Goal: Use online tool/utility: Use online tool/utility

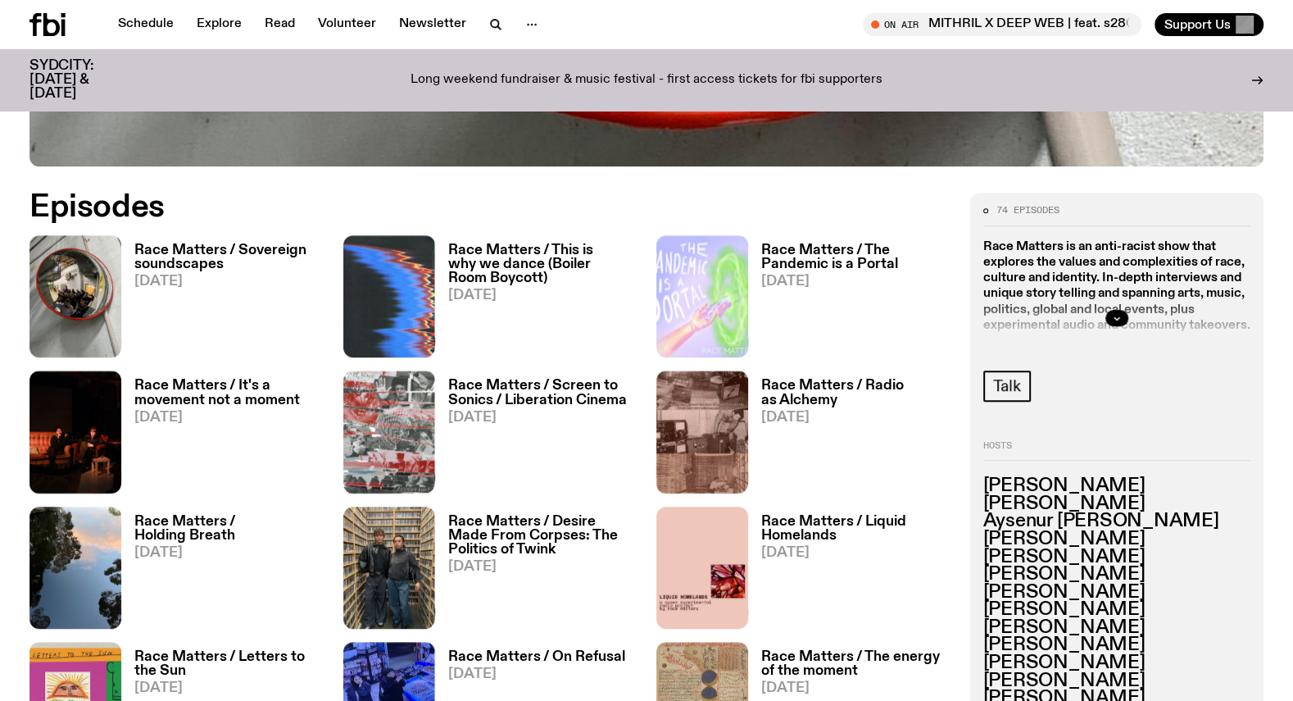
scroll to position [761, 0]
click at [481, 398] on h3 "Race Matters / Screen to Sonics / Liberation Cinema" at bounding box center [542, 394] width 189 height 28
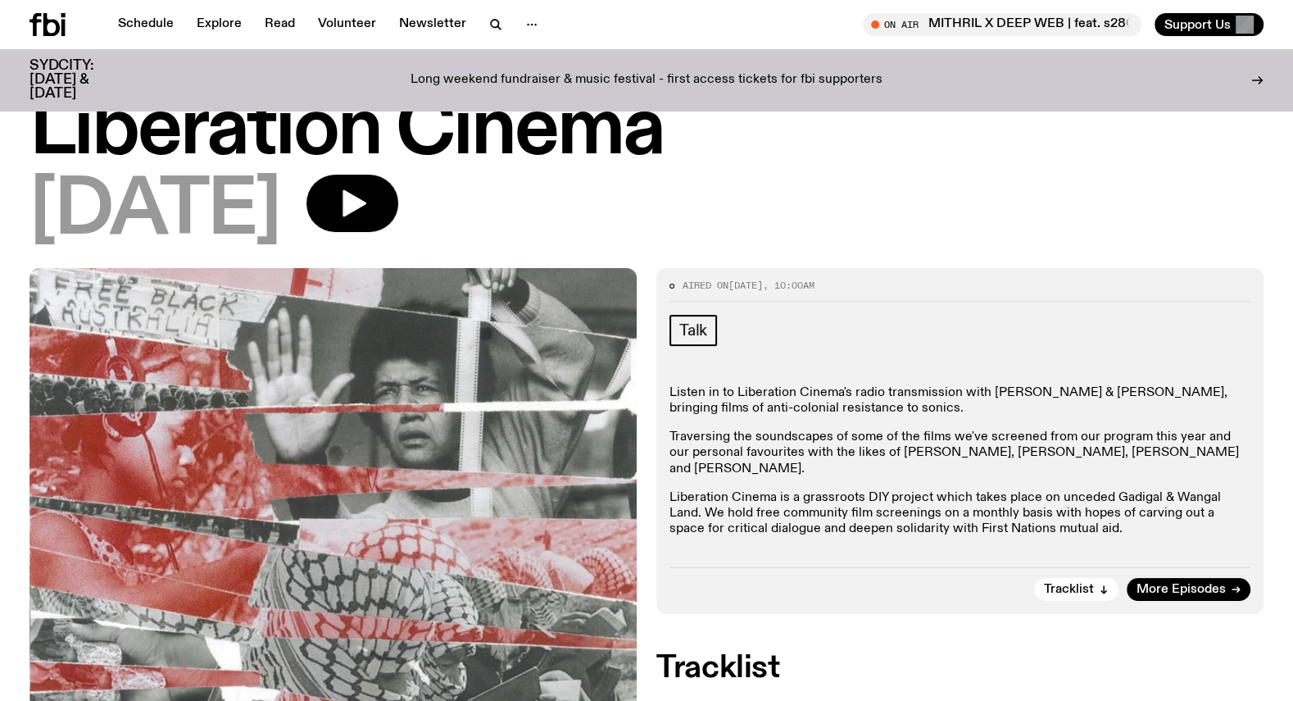
scroll to position [125, 0]
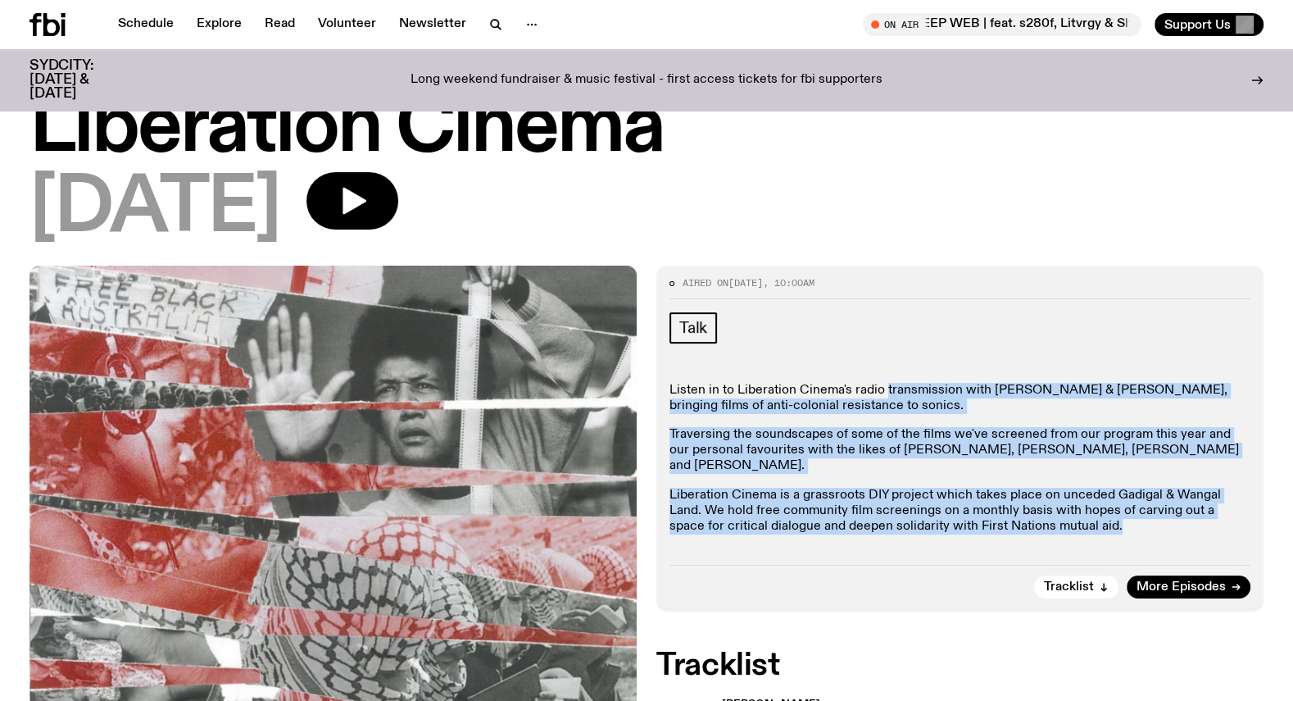
drag, startPoint x: 884, startPoint y: 390, endPoint x: 1078, endPoint y: 525, distance: 236.7
click at [1078, 525] on div "Listen in to Liberation Cinema's radio transmission with Alicia & Bruce, bringi…" at bounding box center [960, 459] width 581 height 152
copy div "transmission with Alicia & Bruce, bringing films of anti-colonial resistance to…"
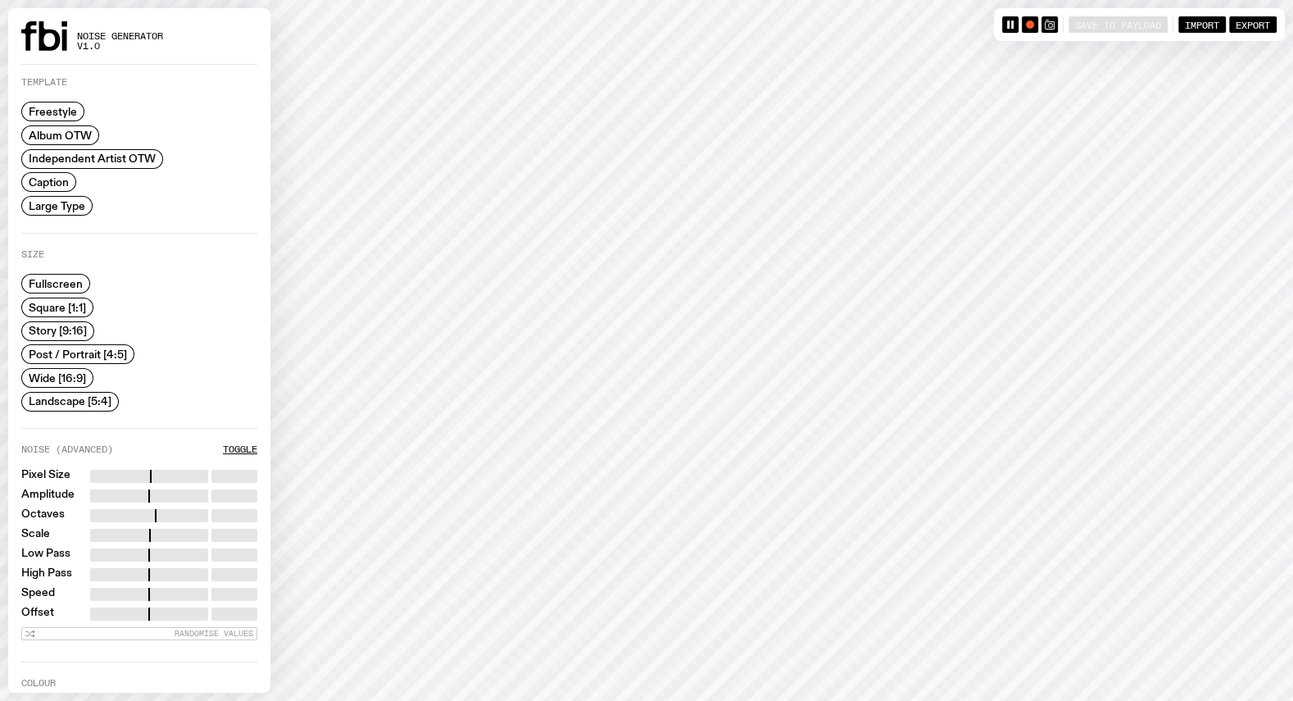
click at [51, 181] on span "Caption" at bounding box center [49, 182] width 40 height 12
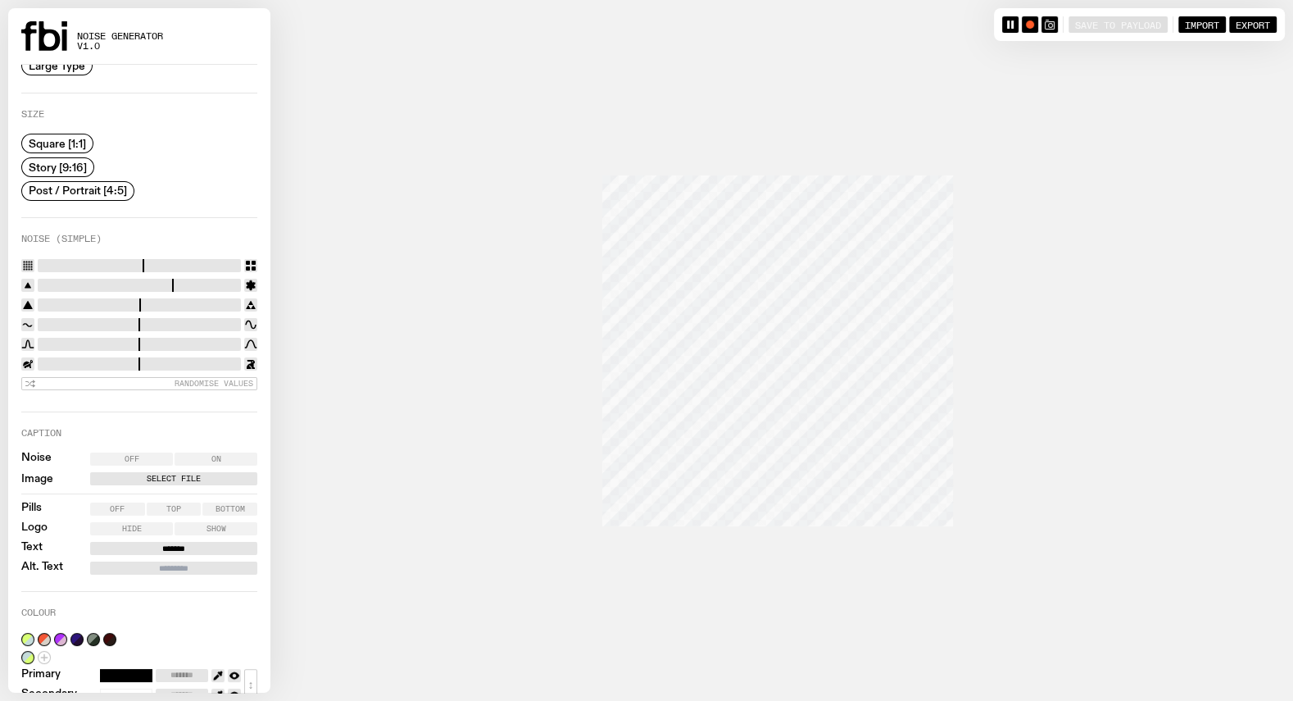
scroll to position [142, 0]
click at [142, 471] on label "Select File" at bounding box center [173, 477] width 161 height 13
click at [0, 0] on input "Select File" at bounding box center [0, 0] width 0 height 0
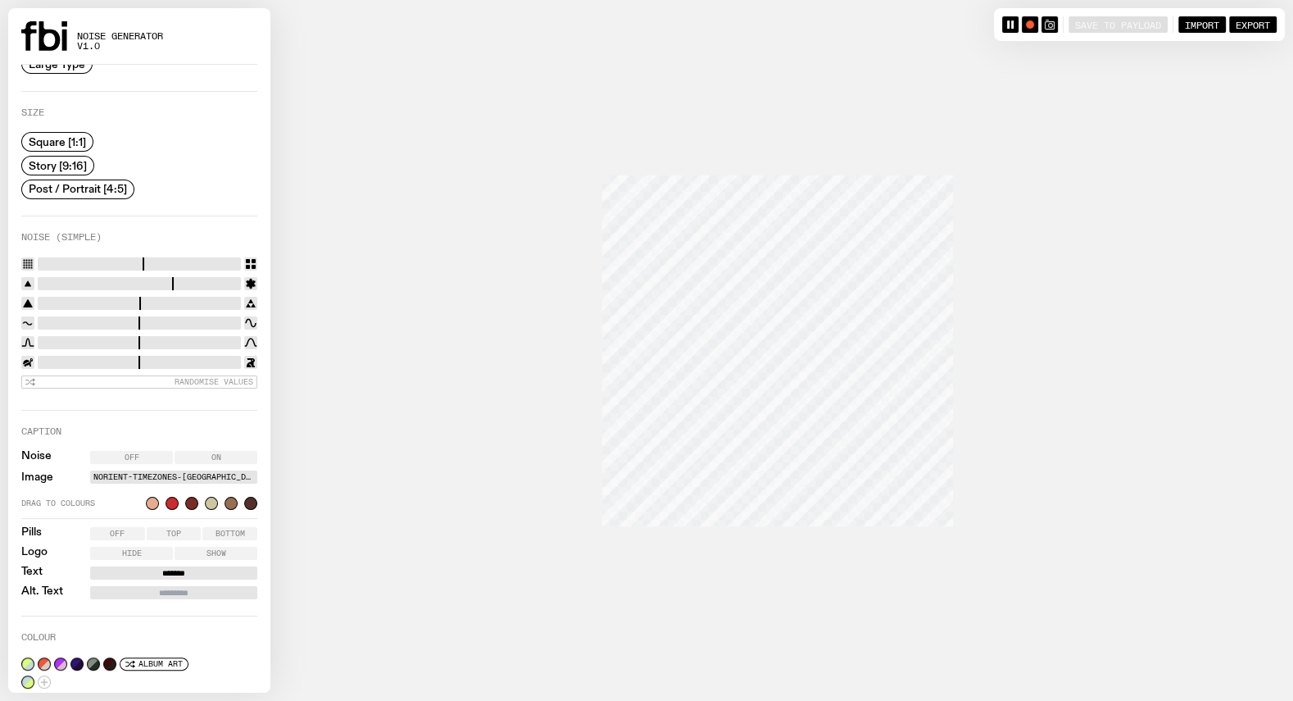
drag, startPoint x: 166, startPoint y: 252, endPoint x: 49, endPoint y: 252, distance: 117.2
type input "*"
click at [49, 257] on input "range" at bounding box center [139, 263] width 203 height 13
drag, startPoint x: 138, startPoint y: 312, endPoint x: 216, endPoint y: 316, distance: 78.8
type input "****"
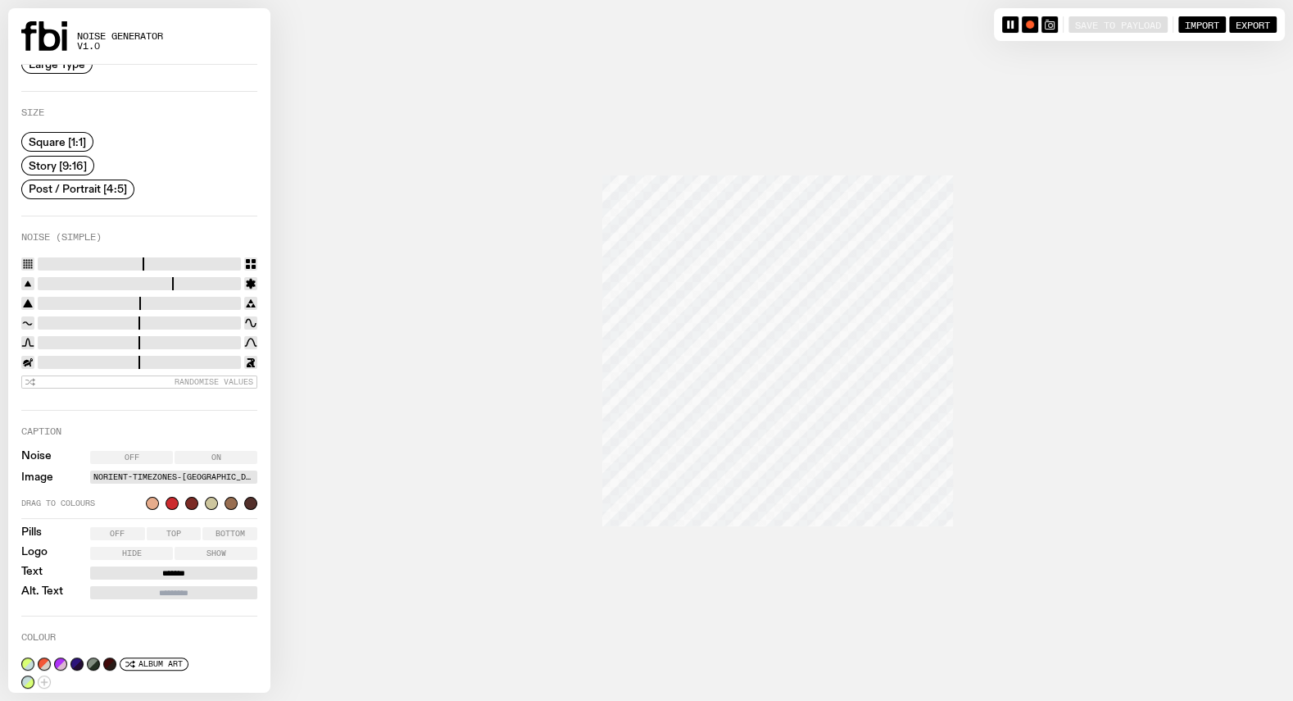
click at [216, 316] on input "range" at bounding box center [139, 322] width 203 height 13
click at [166, 527] on label "Top" at bounding box center [174, 533] width 55 height 13
click at [128, 549] on span "Hide" at bounding box center [132, 553] width 20 height 8
drag, startPoint x: 156, startPoint y: 559, endPoint x: 194, endPoint y: 565, distance: 39.0
click at [194, 565] on div "Noise Off On Image Norient-Timezones-Gaza.jpg Drag to colours Pills Off Top Bot…" at bounding box center [139, 525] width 236 height 148
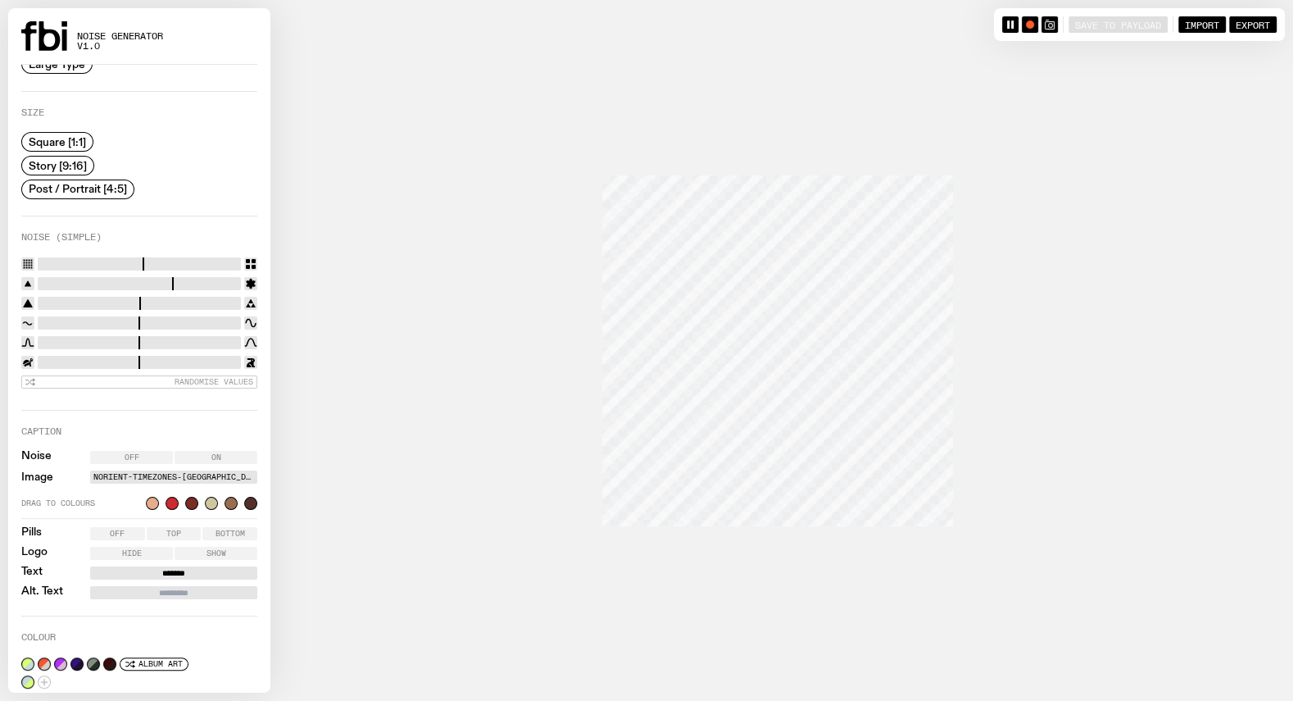
drag, startPoint x: 194, startPoint y: 565, endPoint x: 147, endPoint y: 565, distance: 47.5
click at [147, 566] on input "*******" at bounding box center [173, 572] width 167 height 13
type input "**********"
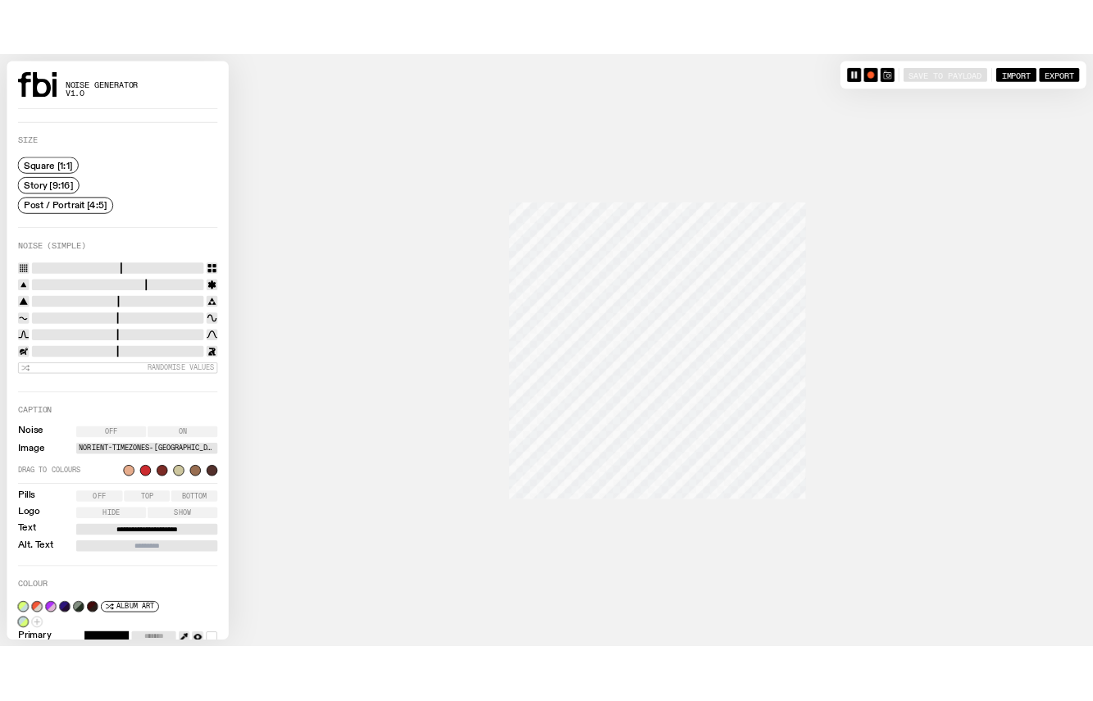
scroll to position [199, 0]
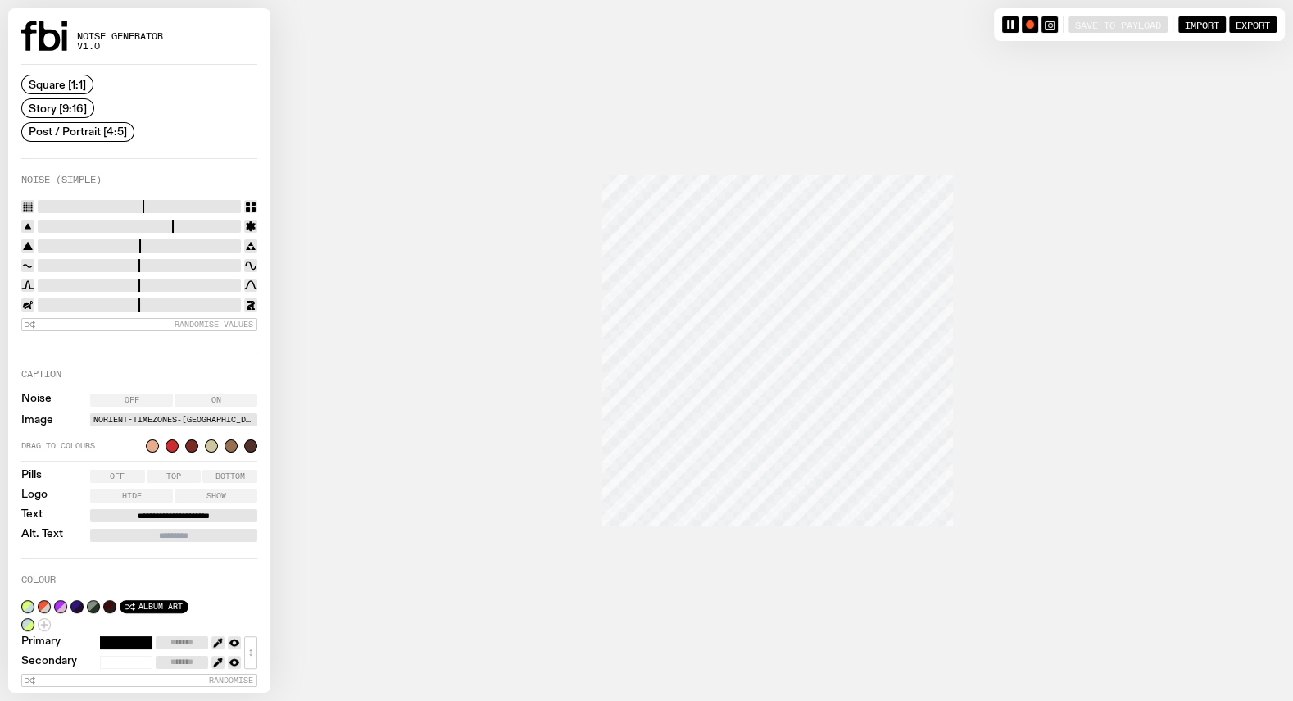
click at [161, 602] on span "Album Art" at bounding box center [161, 606] width 44 height 9
type input "*******"
click at [161, 602] on span "Album Art" at bounding box center [161, 606] width 44 height 9
type input "*******"
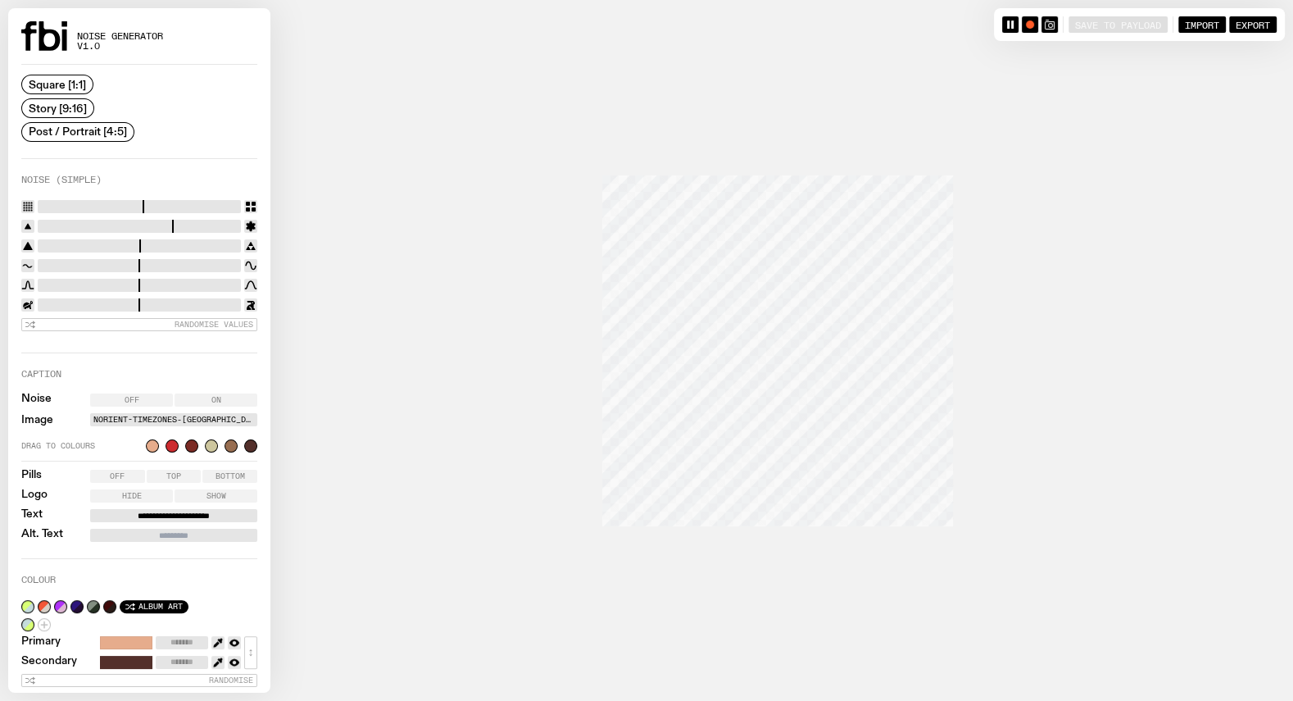
type input "*******"
click at [1029, 28] on button "button" at bounding box center [1030, 24] width 16 height 16
click at [1029, 28] on icon "button" at bounding box center [1030, 25] width 10 height 10
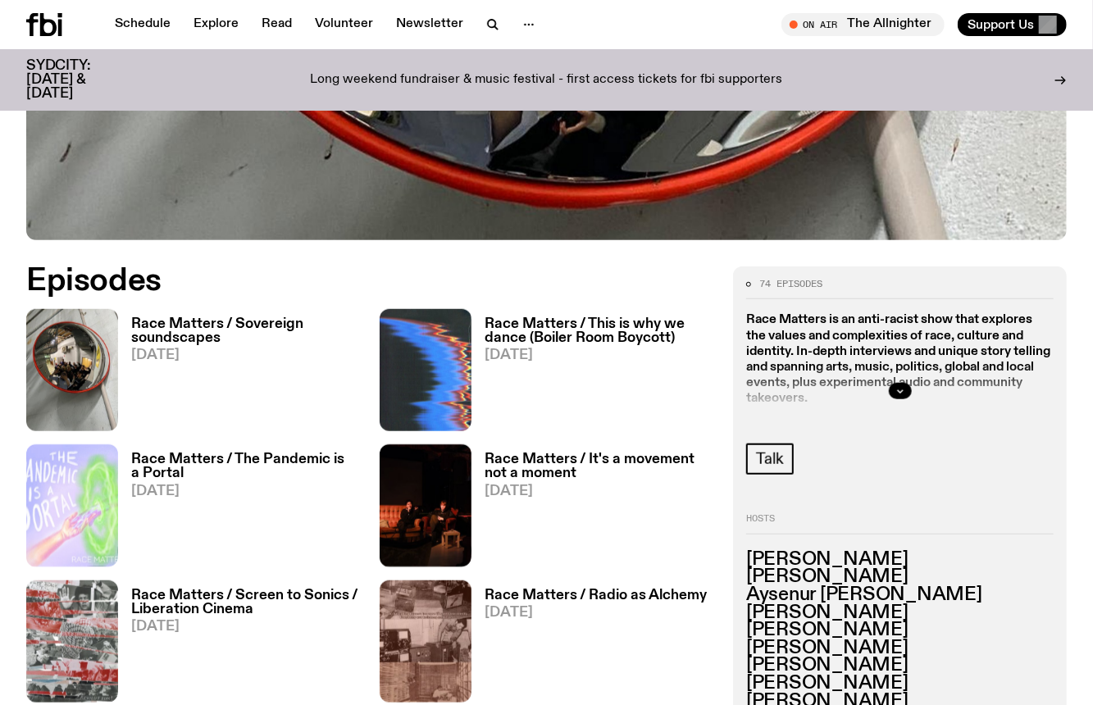
scroll to position [602, 0]
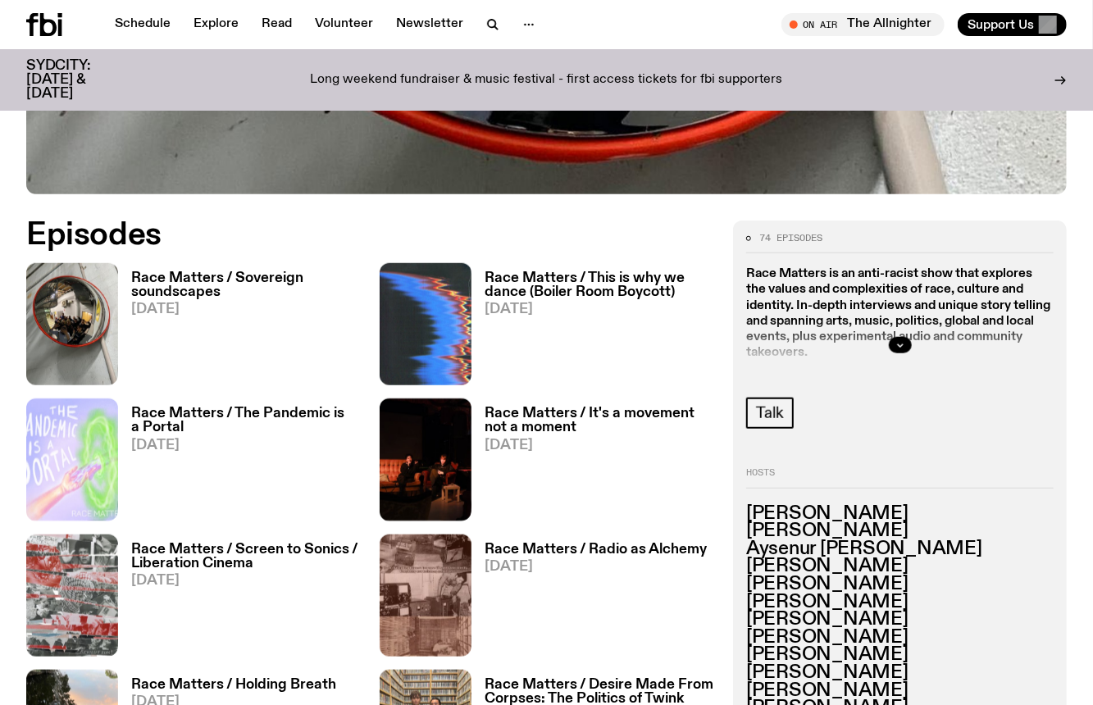
scroll to position [633, 0]
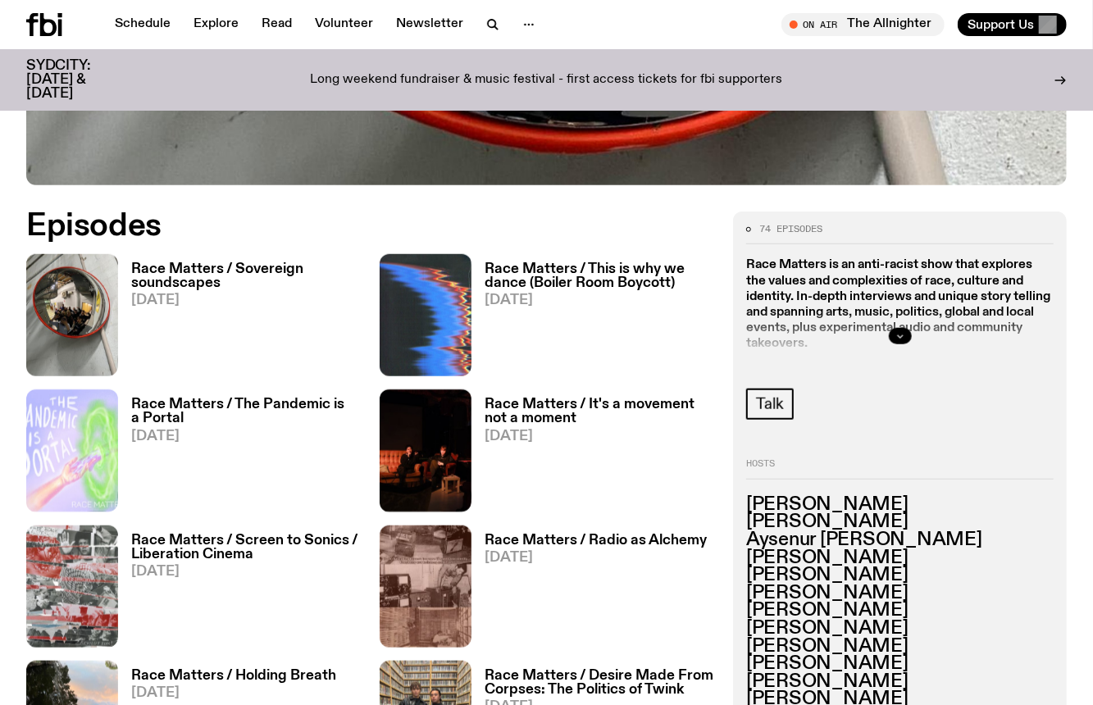
click at [902, 331] on icon "button" at bounding box center [900, 336] width 10 height 10
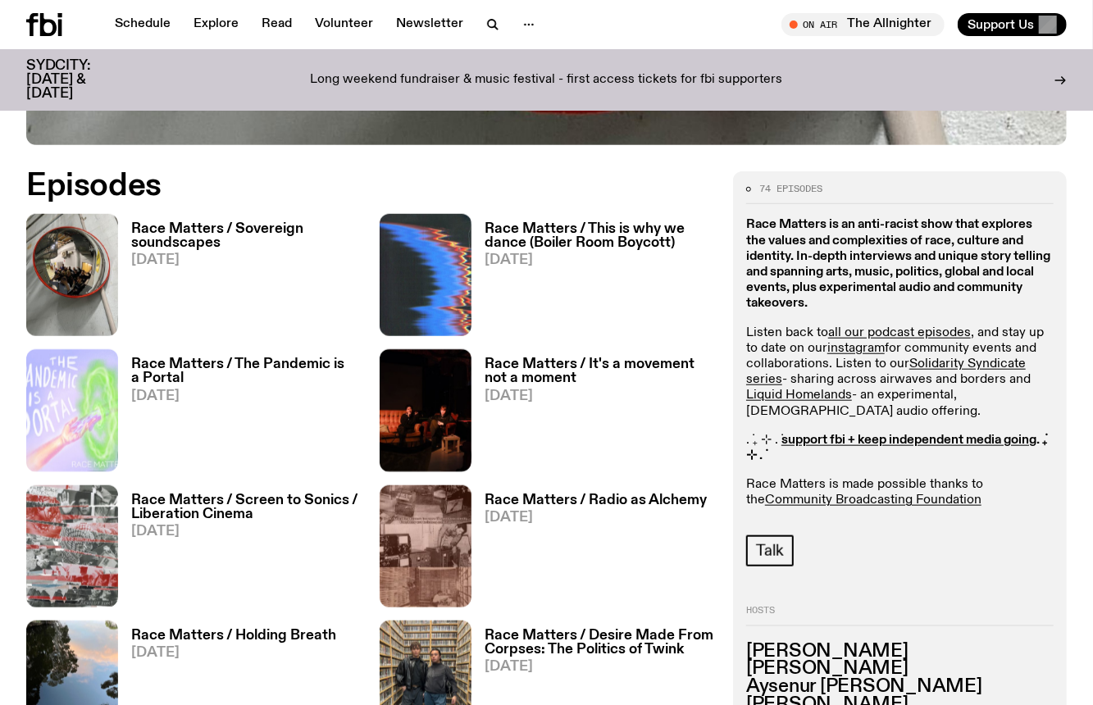
scroll to position [675, 0]
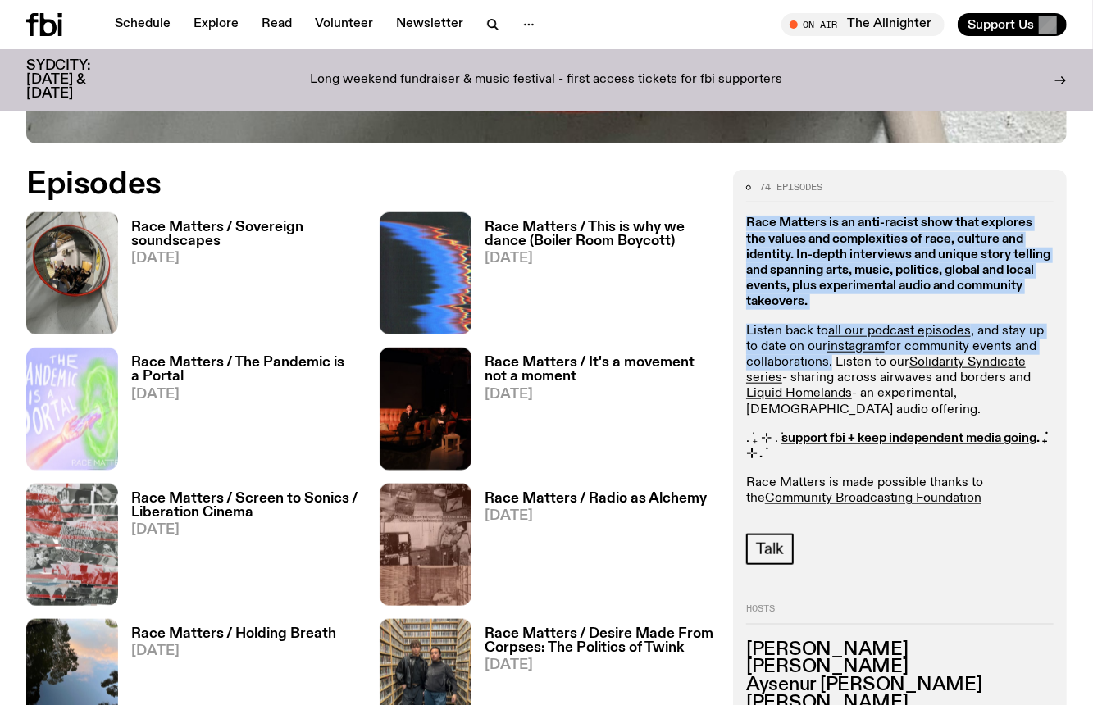
drag, startPoint x: 828, startPoint y: 365, endPoint x: 730, endPoint y: 221, distance: 173.5
copy div "Race Matters is an anti-racist show that explores the values and complexities o…"
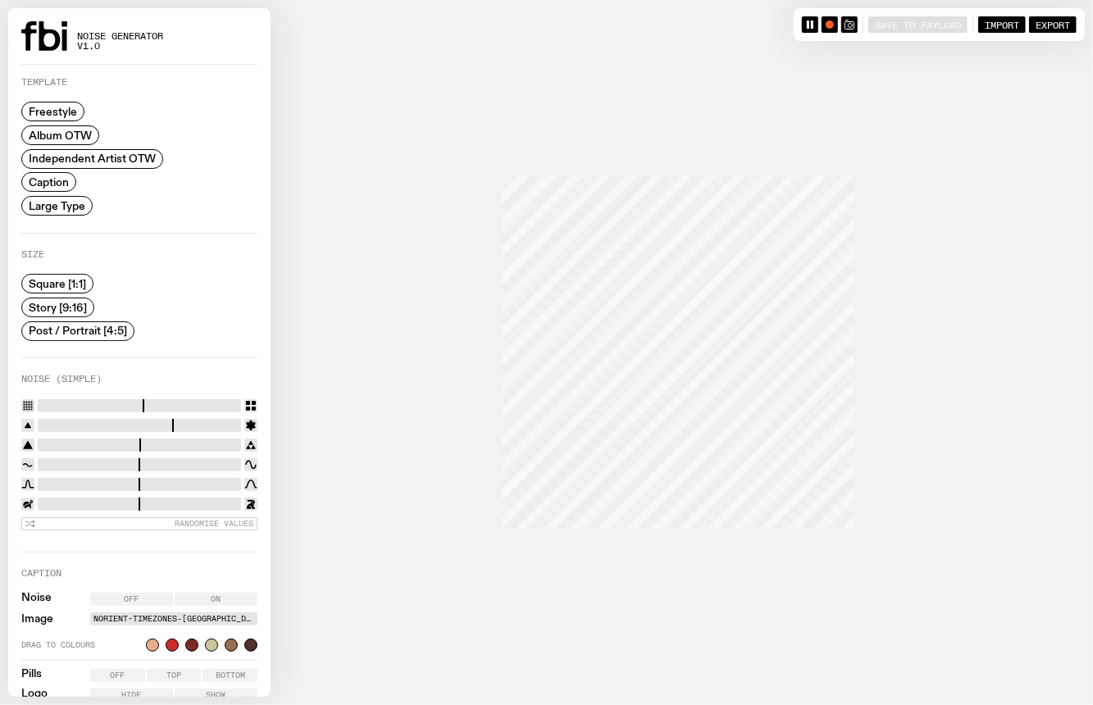
scroll to position [195, 0]
